Goal: Task Accomplishment & Management: Manage account settings

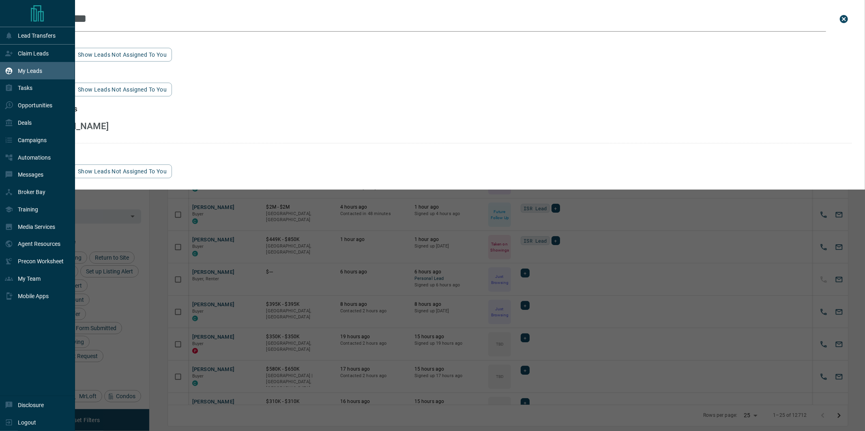
scroll to position [359, 712]
click at [13, 53] on icon at bounding box center [8, 53] width 7 height 5
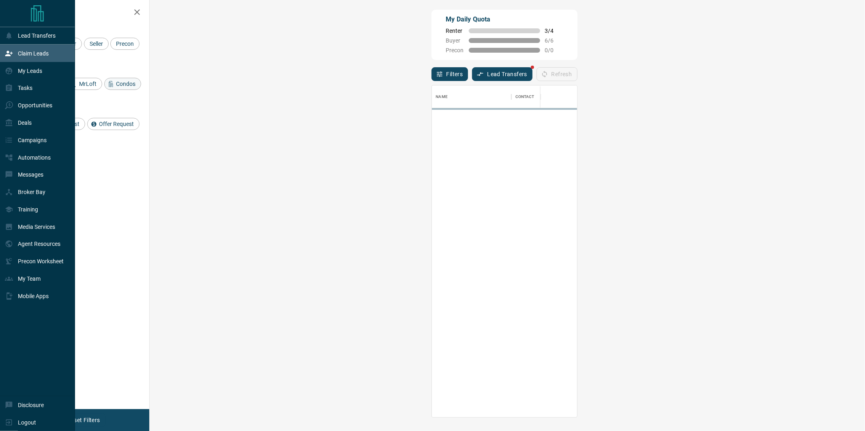
scroll to position [333, 698]
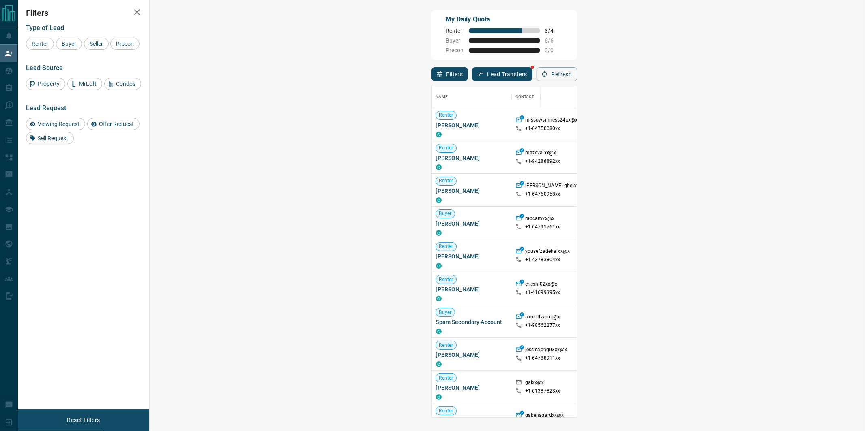
click at [768, 127] on span "Viewing Request ( 1 )" at bounding box center [790, 124] width 45 height 8
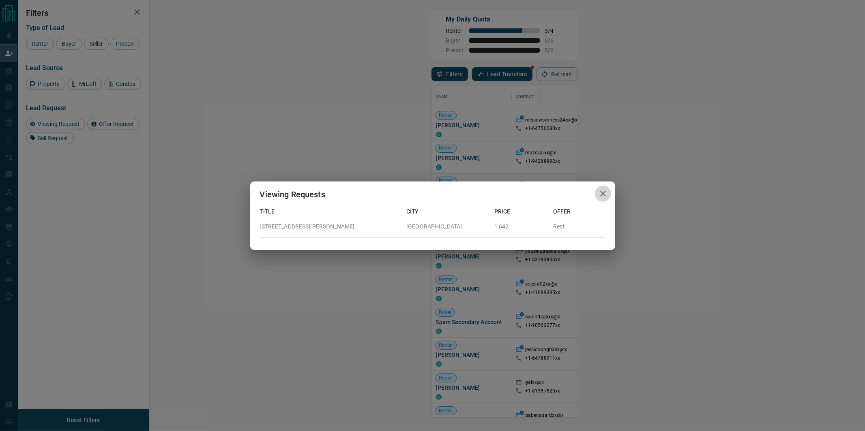
click at [607, 196] on icon "button" at bounding box center [603, 194] width 10 height 10
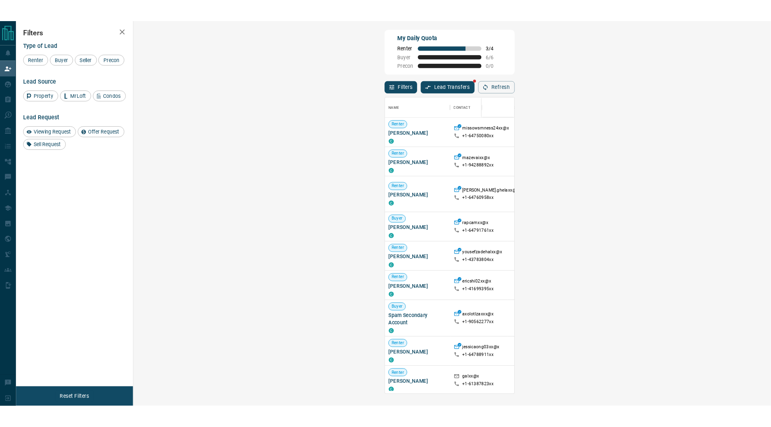
scroll to position [328, 603]
